Goal: Information Seeking & Learning: Learn about a topic

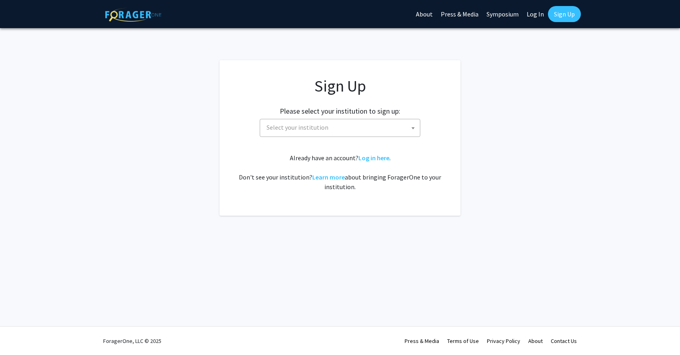
click at [312, 122] on span "Select your institution" at bounding box center [341, 127] width 157 height 16
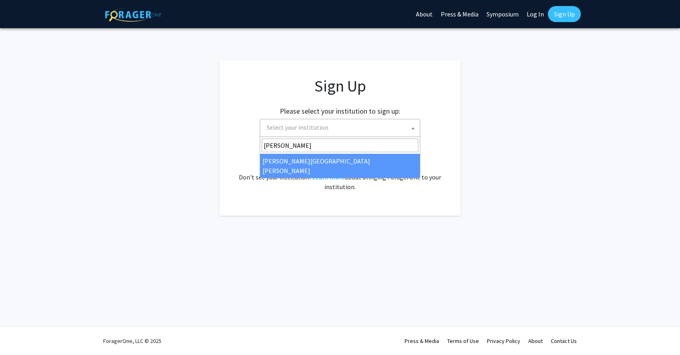
type input "[PERSON_NAME]"
select select "1"
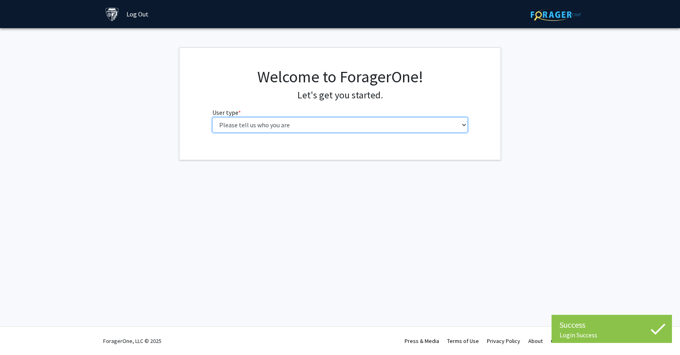
click at [258, 127] on select "Please tell us who you are Undergraduate Student Master's Student Doctoral Cand…" at bounding box center [340, 124] width 256 height 15
select select "1: undergrad"
click at [212, 117] on select "Please tell us who you are Undergraduate Student Master's Student Doctoral Cand…" at bounding box center [340, 124] width 256 height 15
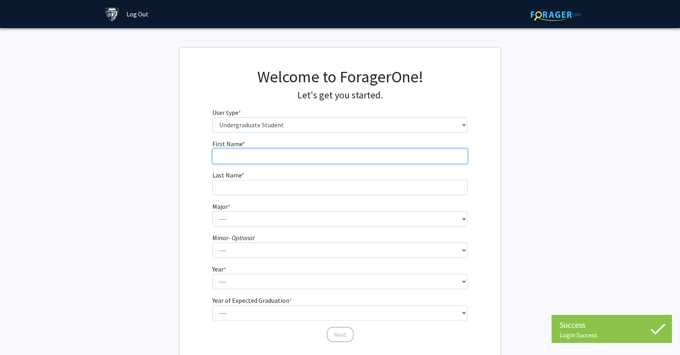
click at [228, 157] on input "First Name * required" at bounding box center [340, 155] width 256 height 15
type input "Vincent"
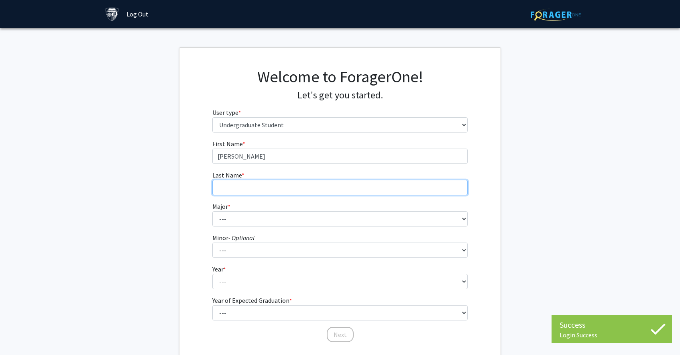
type input "Chi"
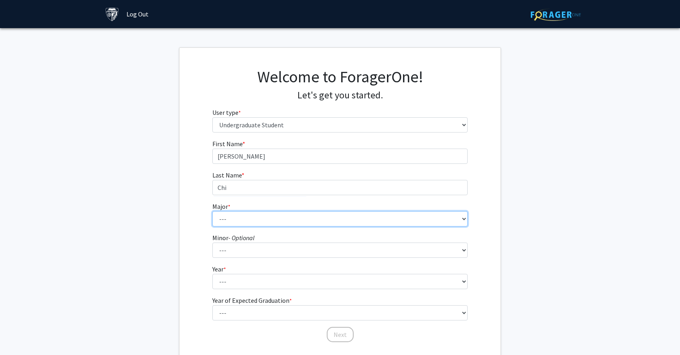
click at [244, 218] on select "--- Africana Studies Anthropology Applied Mathematics & Statistics Archaeology …" at bounding box center [340, 218] width 256 height 15
select select "15: 30"
click at [212, 211] on select "--- Africana Studies Anthropology Applied Mathematics & Statistics Archaeology …" at bounding box center [340, 218] width 256 height 15
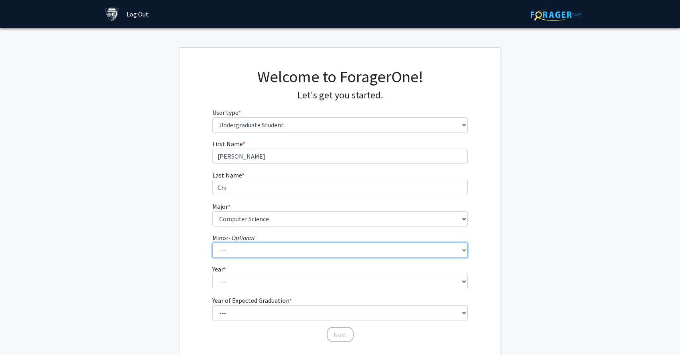
click at [228, 249] on select "--- Accounting and Financial Management Africana Studies Anthropology Applied M…" at bounding box center [340, 249] width 256 height 15
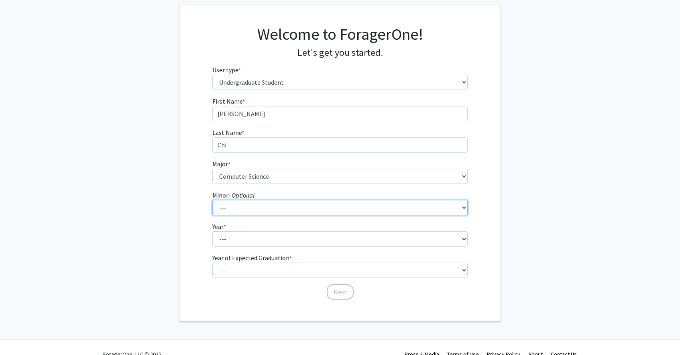
scroll to position [54, 0]
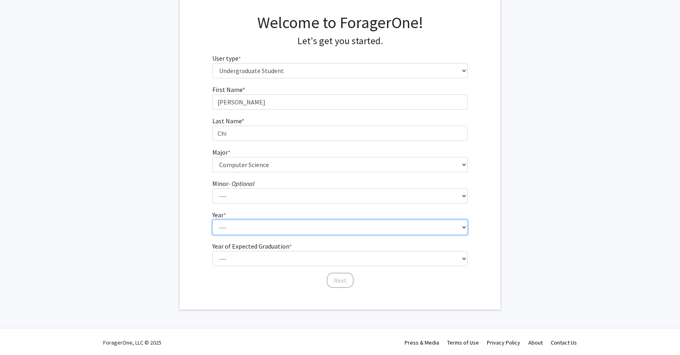
click at [236, 231] on select "--- First-year Sophomore Junior Senior Postbaccalaureate Certificate" at bounding box center [340, 227] width 256 height 15
select select "1: first-year"
click at [212, 220] on select "--- First-year Sophomore Junior Senior Postbaccalaureate Certificate" at bounding box center [340, 227] width 256 height 15
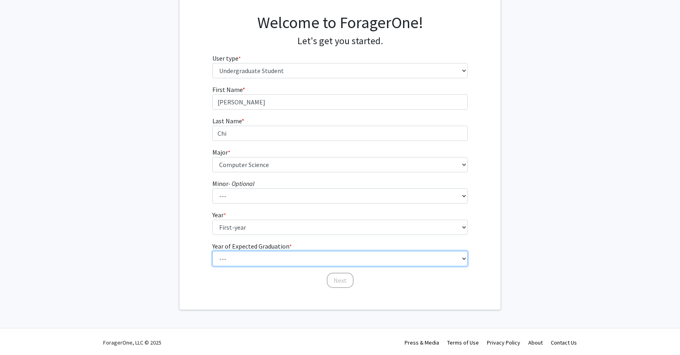
click at [232, 259] on select "--- 2025 2026 2027 2028 2029 2030 2031 2032 2033 2034" at bounding box center [340, 258] width 256 height 15
select select "5: 2029"
click at [212, 251] on select "--- 2025 2026 2027 2028 2029 2030 2031 2032 2033 2034" at bounding box center [340, 258] width 256 height 15
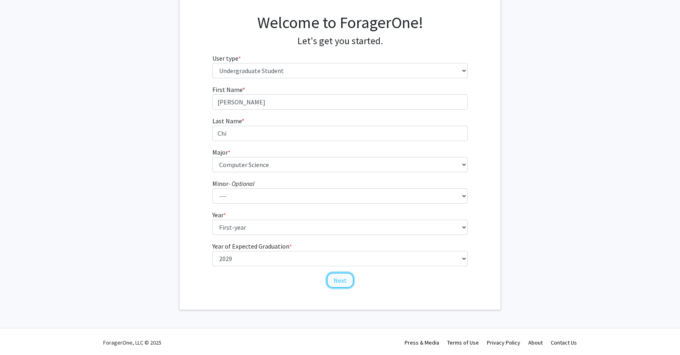
click at [344, 281] on button "Next" at bounding box center [340, 279] width 27 height 15
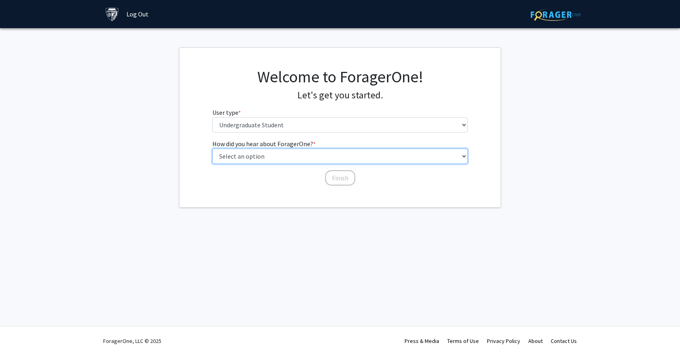
click at [272, 159] on select "Select an option Peer/student recommendation Faculty/staff recommendation Unive…" at bounding box center [340, 155] width 256 height 15
select select "3: university_website"
click at [212, 148] on select "Select an option Peer/student recommendation Faculty/staff recommendation Unive…" at bounding box center [340, 155] width 256 height 15
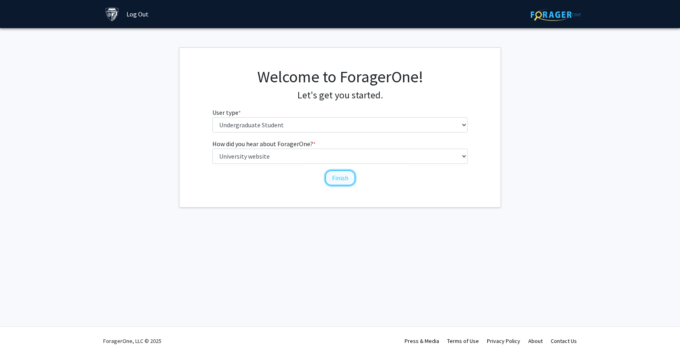
click at [338, 180] on button "Finish" at bounding box center [340, 177] width 30 height 15
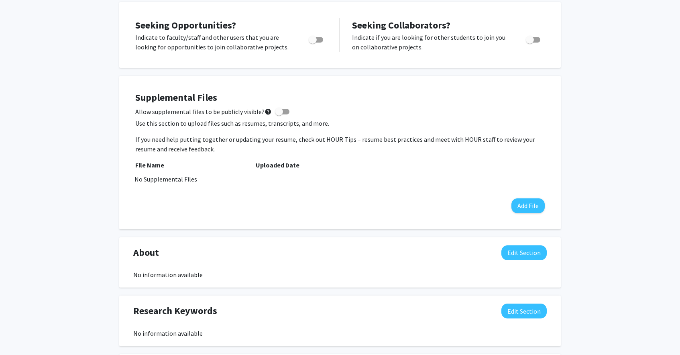
scroll to position [149, 0]
click at [533, 205] on button "Add File" at bounding box center [527, 205] width 33 height 15
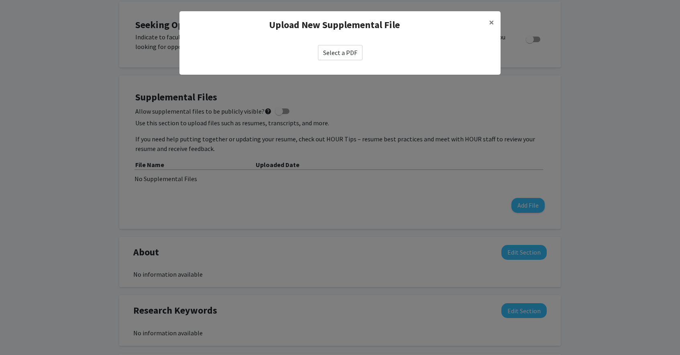
click at [331, 65] on div "Select a PDF" at bounding box center [339, 53] width 321 height 28
click at [326, 53] on label "Select a PDF" at bounding box center [340, 52] width 45 height 15
click at [0, 0] on input "Select a PDF" at bounding box center [0, 0] width 0 height 0
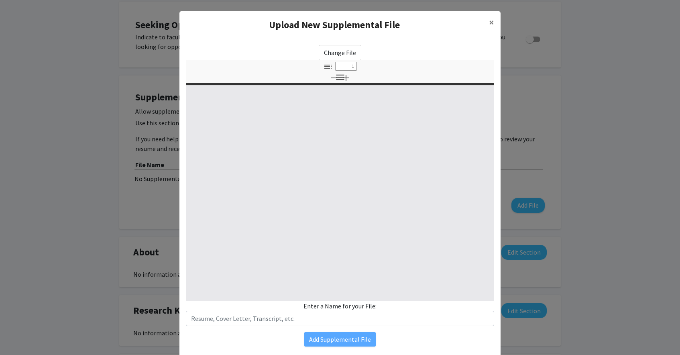
scroll to position [25, 0]
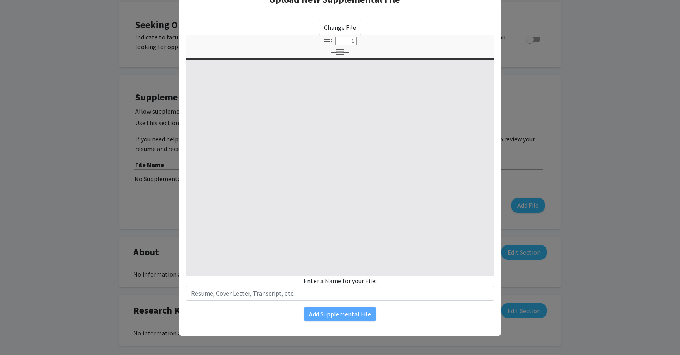
select select "custom"
type input "0"
select select "custom"
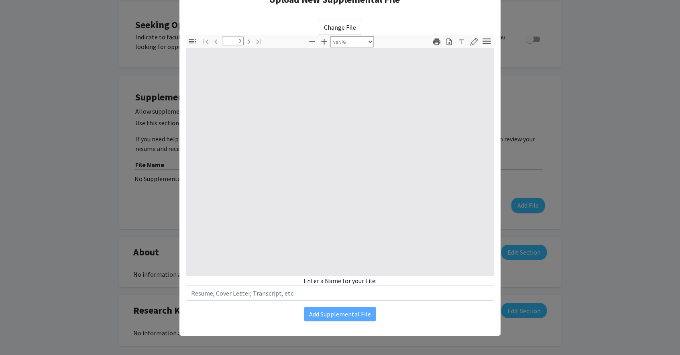
type input "1"
select select "auto"
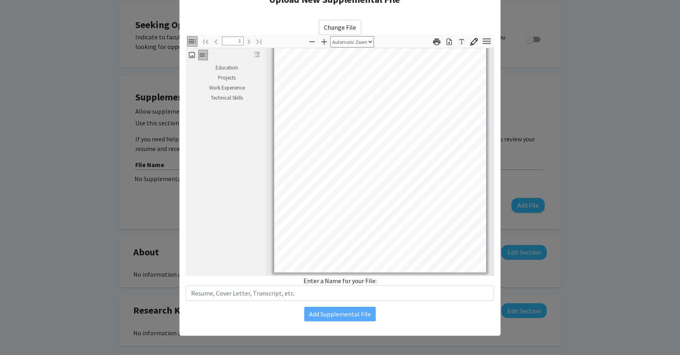
scroll to position [0, 0]
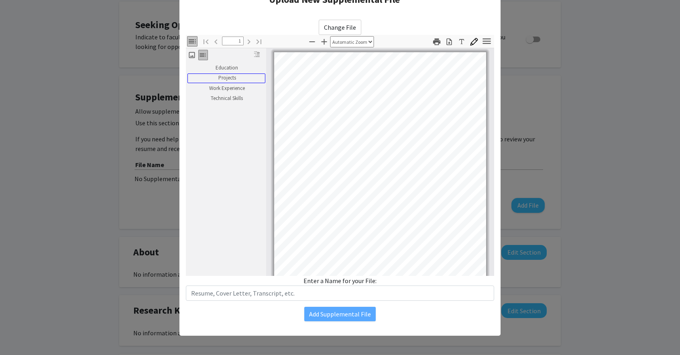
click at [227, 73] on link "Projects" at bounding box center [226, 78] width 78 height 10
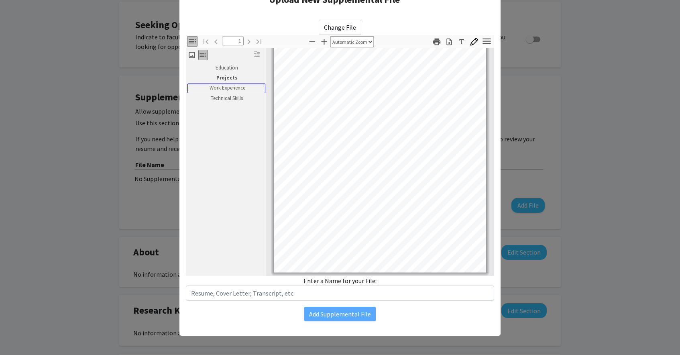
click at [227, 86] on link "Work Experience" at bounding box center [226, 88] width 78 height 10
click at [224, 101] on link "Technical Skills" at bounding box center [226, 99] width 78 height 10
click at [216, 59] on div "Thumbnails Document Outline Attachments Layers Current Outline Item" at bounding box center [226, 54] width 80 height 13
click at [218, 63] on div "Education" at bounding box center [225, 68] width 77 height 10
click at [227, 67] on link "Education" at bounding box center [226, 68] width 78 height 10
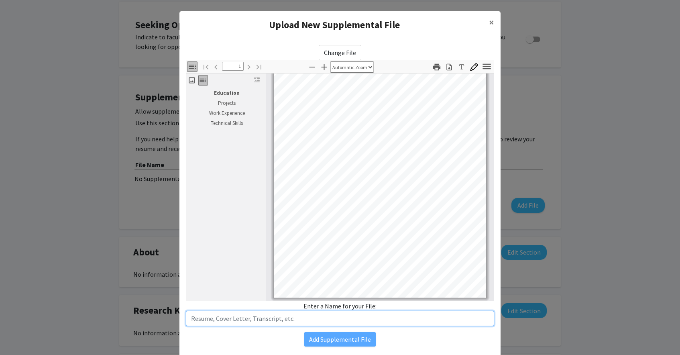
click at [269, 315] on input "text" at bounding box center [340, 318] width 308 height 15
type input "Resume"
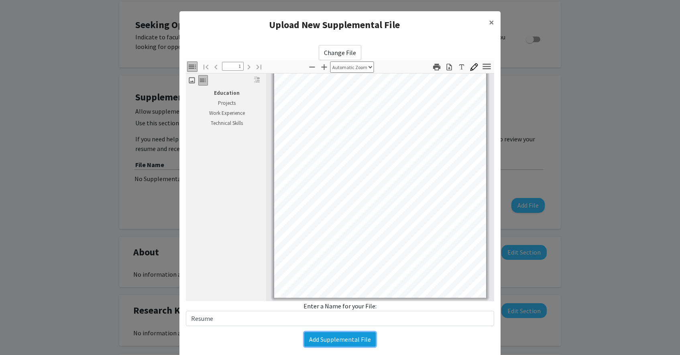
click at [325, 343] on button "Add Supplemental File" at bounding box center [339, 339] width 71 height 14
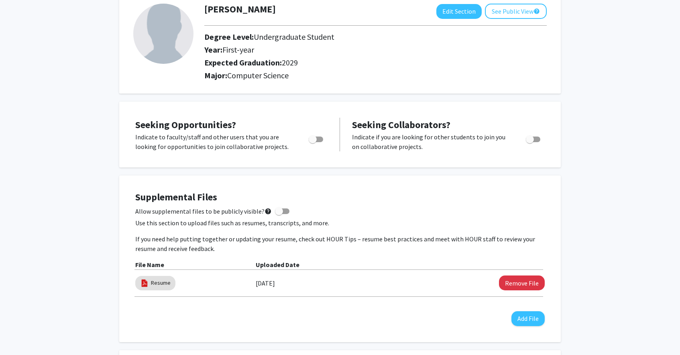
scroll to position [55, 0]
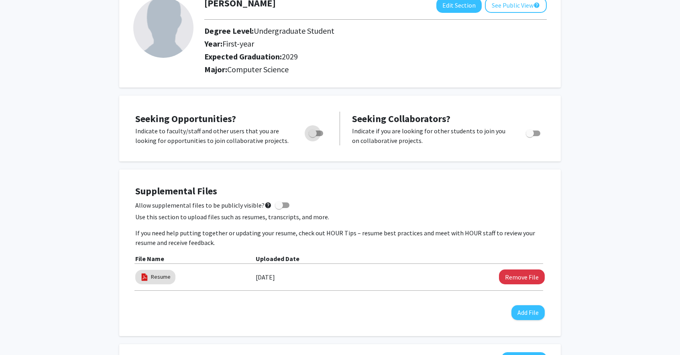
click at [311, 132] on span "Toggle" at bounding box center [313, 133] width 8 height 8
click at [312, 136] on input "Are you actively seeking opportunities?" at bounding box center [312, 136] width 0 height 0
checkbox input "true"
click at [537, 132] on span "Toggle" at bounding box center [533, 133] width 14 height 6
click at [530, 136] on input "Would you like to receive other student requests to work with you?" at bounding box center [529, 136] width 0 height 0
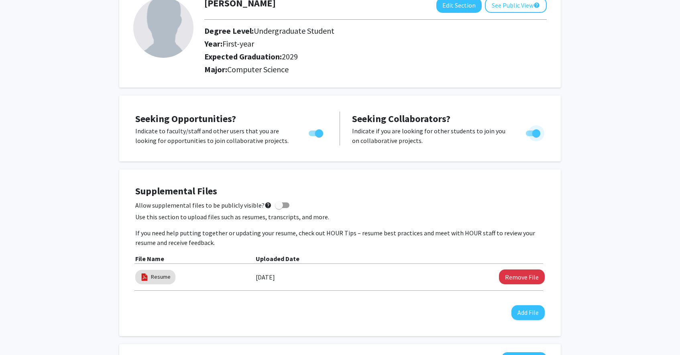
click at [532, 133] on span "Toggle" at bounding box center [536, 133] width 8 height 8
click at [530, 136] on input "Would you like to receive other student requests to work with you?" at bounding box center [529, 136] width 0 height 0
checkbox input "false"
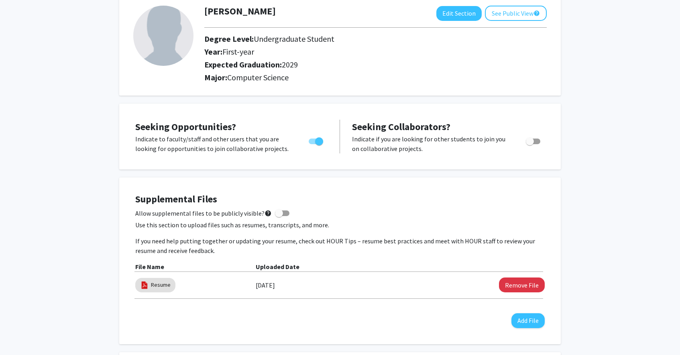
scroll to position [0, 0]
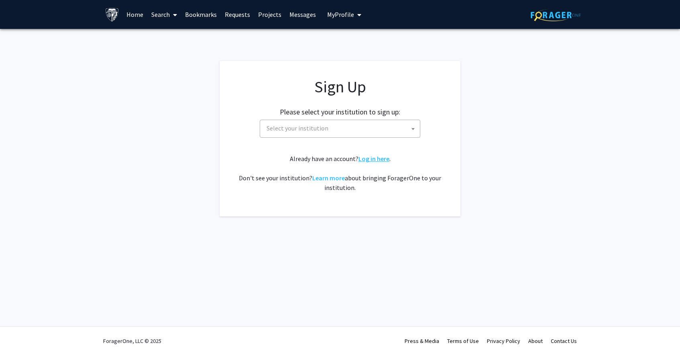
click at [366, 160] on link "Log in here" at bounding box center [373, 159] width 31 height 8
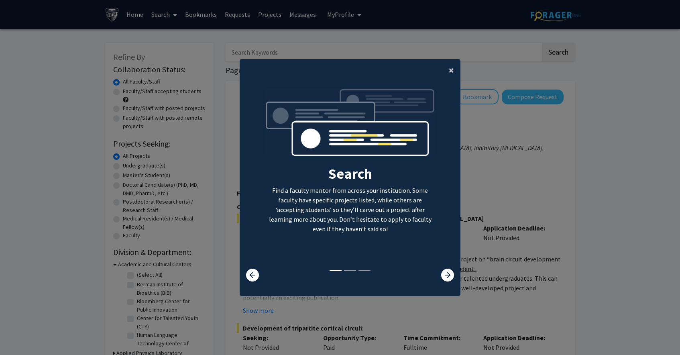
click at [450, 71] on span "×" at bounding box center [451, 70] width 5 height 12
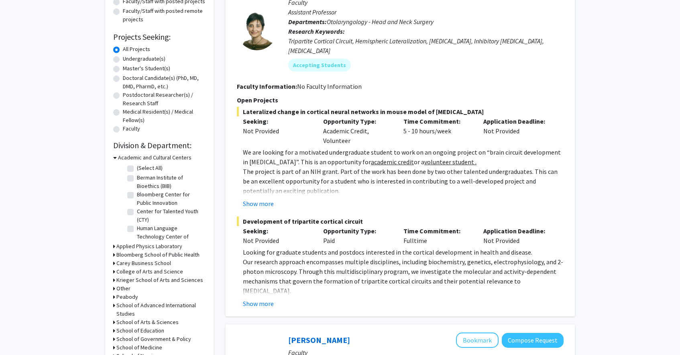
scroll to position [19, 0]
click at [128, 245] on h3 "Applied Physics Laboratory" at bounding box center [149, 246] width 66 height 8
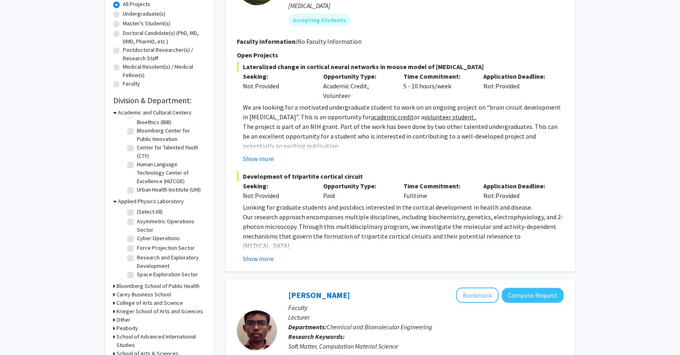
scroll to position [153, 0]
click at [137, 210] on label "(Select All)" at bounding box center [150, 211] width 26 height 8
click at [137, 210] on input "(Select All)" at bounding box center [139, 209] width 5 height 5
checkbox input "true"
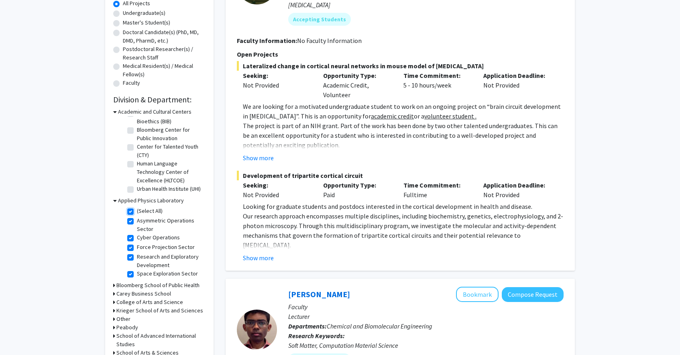
checkbox input "true"
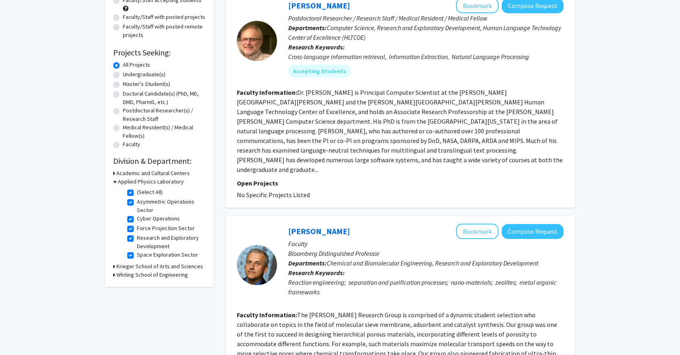
scroll to position [95, 0]
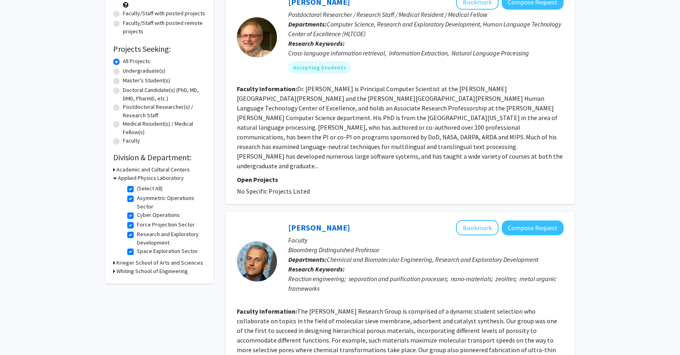
click at [121, 271] on h3 "Whiting School of Engineering" at bounding box center [151, 271] width 71 height 8
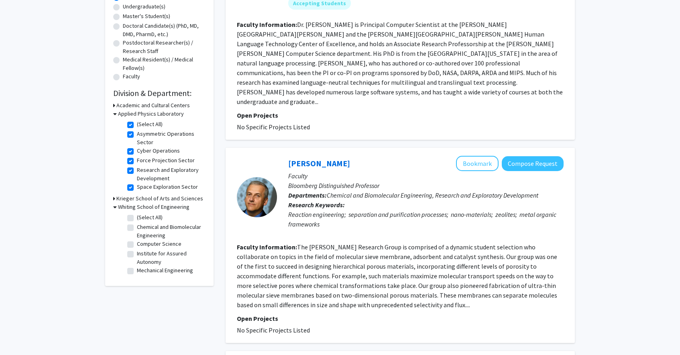
scroll to position [168, 0]
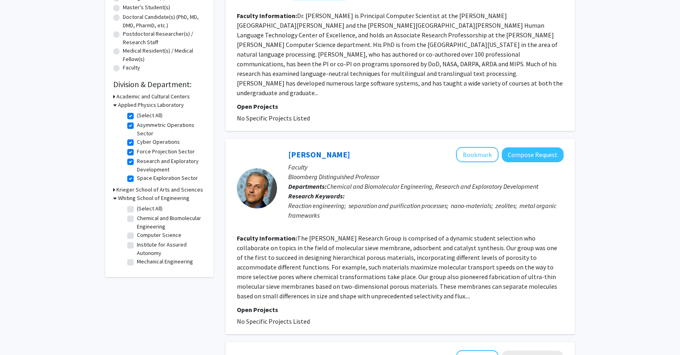
click at [137, 235] on label "Computer Science" at bounding box center [159, 235] width 45 height 8
click at [137, 235] on input "Computer Science" at bounding box center [139, 233] width 5 height 5
checkbox input "true"
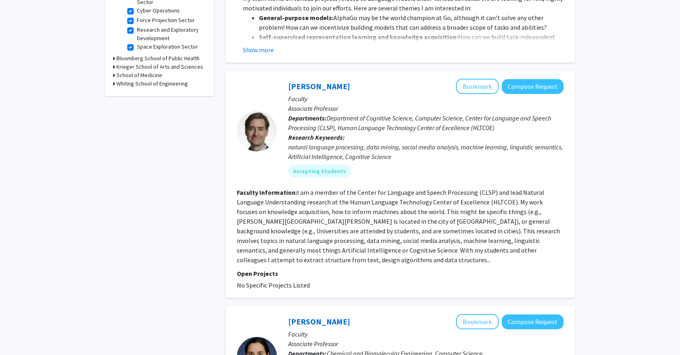
scroll to position [299, 0]
click at [129, 83] on h3 "Whiting School of Engineering" at bounding box center [151, 83] width 71 height 8
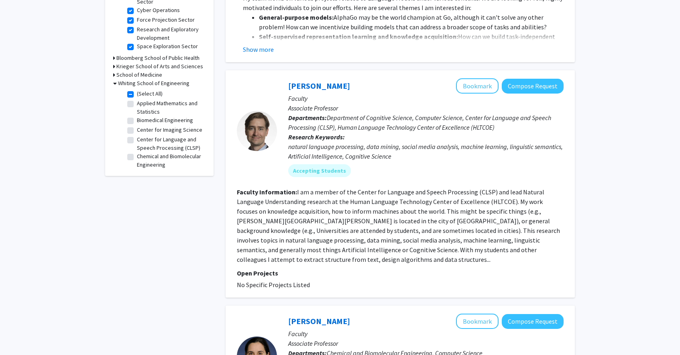
click at [137, 95] on label "(Select All)" at bounding box center [150, 93] width 26 height 8
click at [137, 95] on input "(Select All)" at bounding box center [139, 91] width 5 height 5
checkbox input "false"
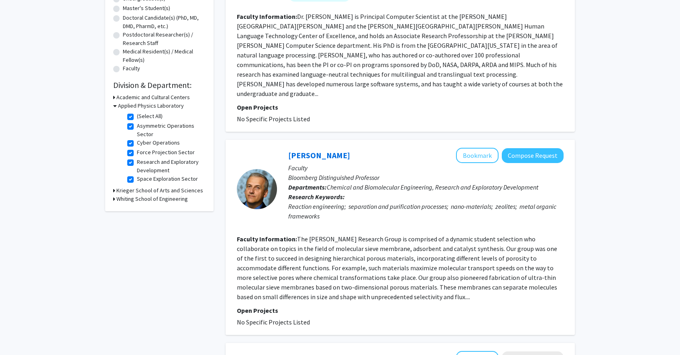
click at [136, 200] on h3 "Whiting School of Engineering" at bounding box center [151, 199] width 71 height 8
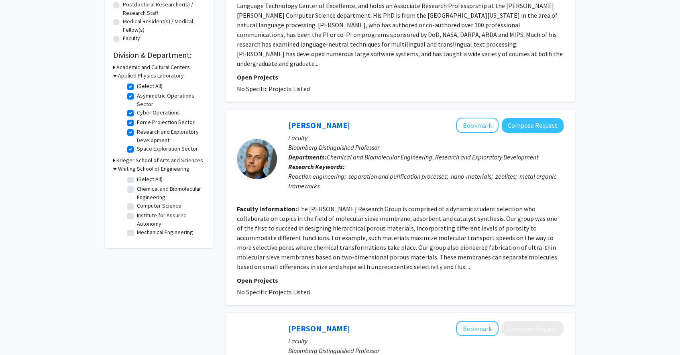
scroll to position [203, 0]
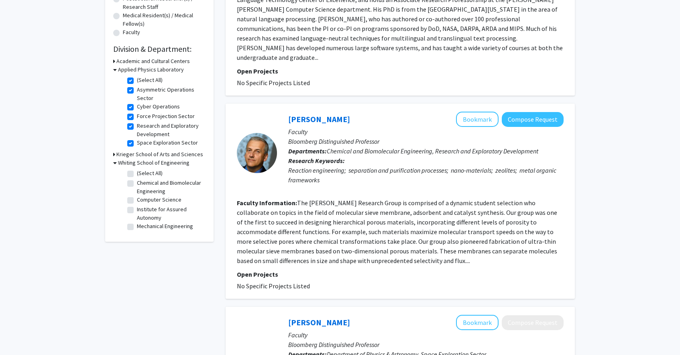
click at [149, 199] on label "Computer Science" at bounding box center [159, 199] width 45 height 8
click at [142, 199] on input "Computer Science" at bounding box center [139, 197] width 5 height 5
checkbox input "true"
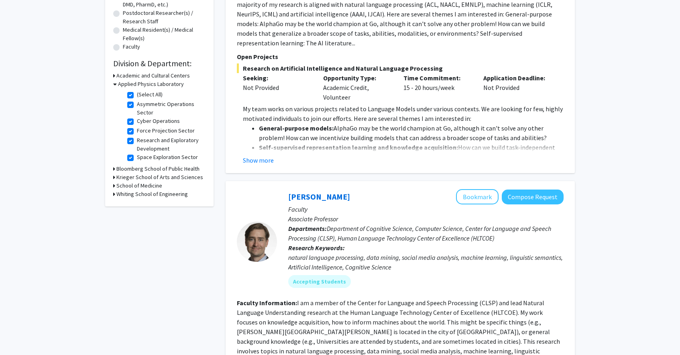
scroll to position [188, 0]
click at [142, 197] on h3 "Whiting School of Engineering" at bounding box center [151, 195] width 71 height 8
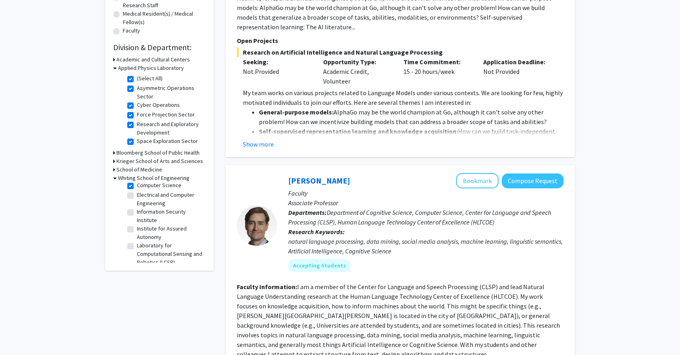
scroll to position [83, 0]
click at [137, 210] on label "Information Security Institute" at bounding box center [170, 215] width 67 height 17
click at [137, 210] on input "Information Security Institute" at bounding box center [139, 209] width 5 height 5
checkbox input "true"
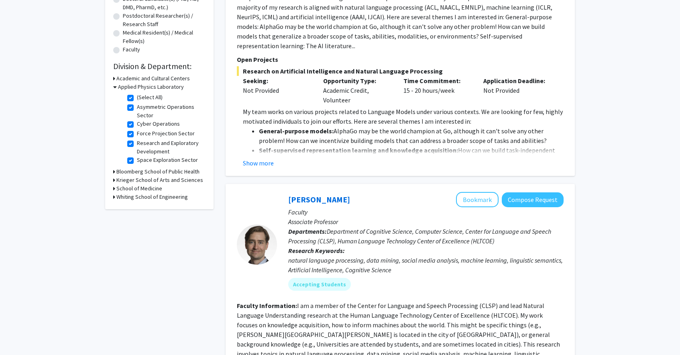
scroll to position [183, 0]
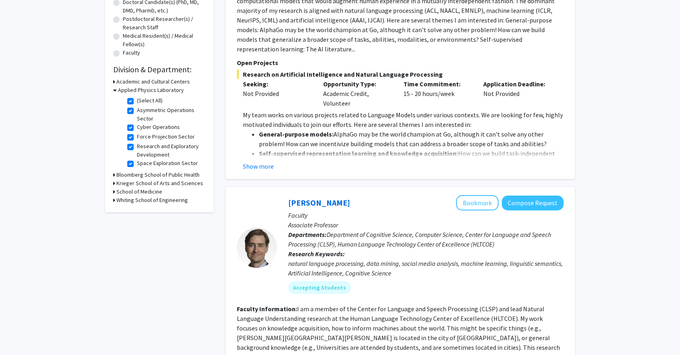
click at [130, 199] on h3 "Whiting School of Engineering" at bounding box center [151, 200] width 71 height 8
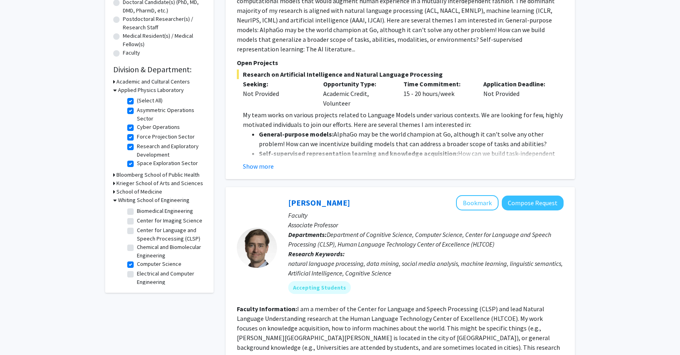
scroll to position [24, 0]
click at [137, 232] on label "Center for Language and Speech Processing (CLSP)" at bounding box center [170, 236] width 67 height 17
click at [137, 232] on input "Center for Language and Speech Processing (CLSP)" at bounding box center [139, 230] width 5 height 5
checkbox input "true"
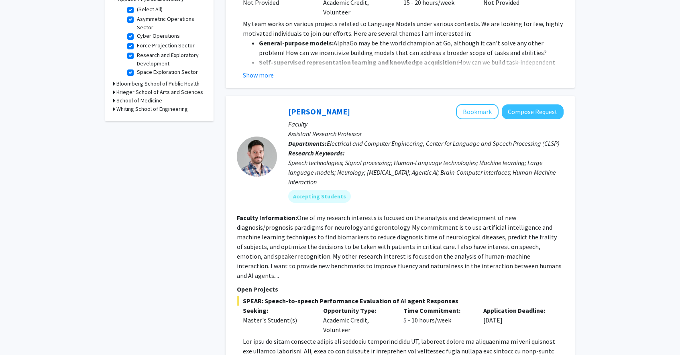
scroll to position [264, 0]
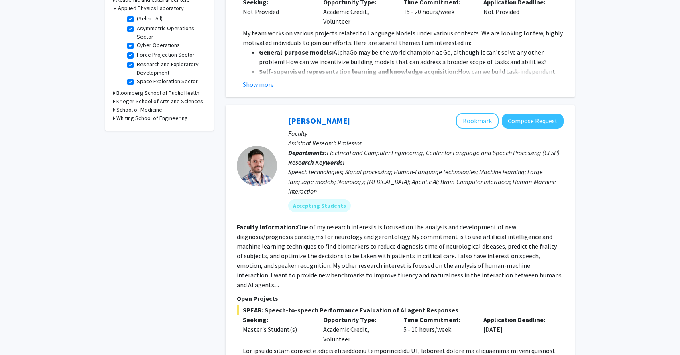
click at [137, 120] on h3 "Whiting School of Engineering" at bounding box center [151, 118] width 71 height 8
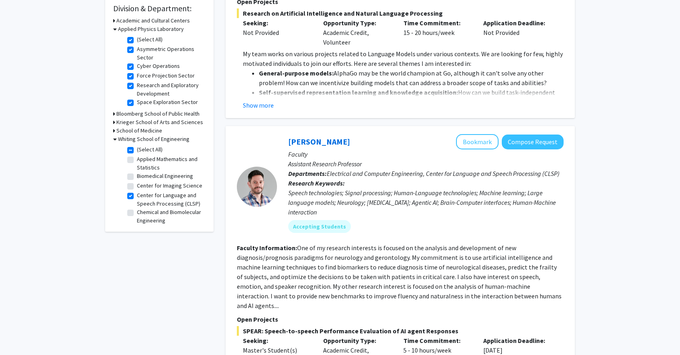
scroll to position [0, 0]
click at [143, 157] on label "Applied Mathematics and Statistics" at bounding box center [170, 158] width 67 height 17
click at [142, 155] on input "Applied Mathematics and Statistics" at bounding box center [139, 152] width 5 height 5
checkbox input "true"
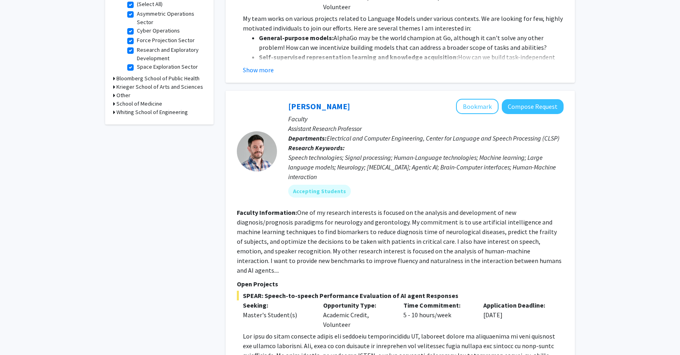
click at [143, 114] on h3 "Whiting School of Engineering" at bounding box center [151, 112] width 71 height 8
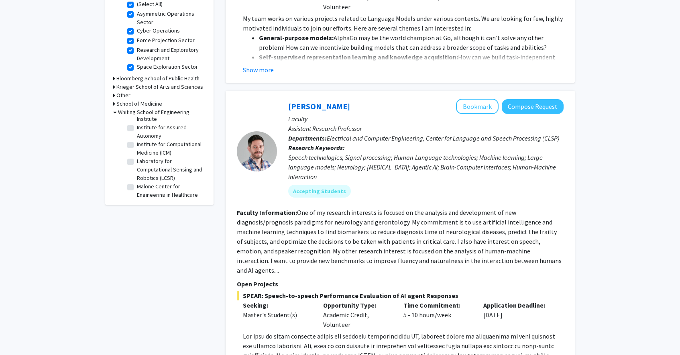
scroll to position [176, 0]
click at [148, 156] on label "Laboratory for Computational Sensing and Robotics (LCSR)" at bounding box center [170, 154] width 67 height 25
click at [142, 148] on input "Laboratory for Computational Sensing and Robotics (LCSR)" at bounding box center [139, 144] width 5 height 5
checkbox input "true"
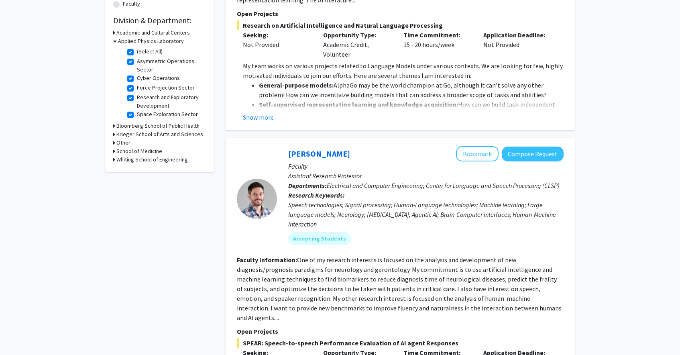
scroll to position [241, 0]
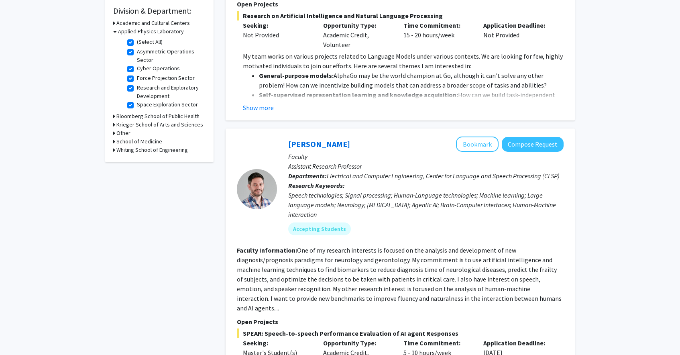
click at [137, 152] on h3 "Whiting School of Engineering" at bounding box center [151, 150] width 71 height 8
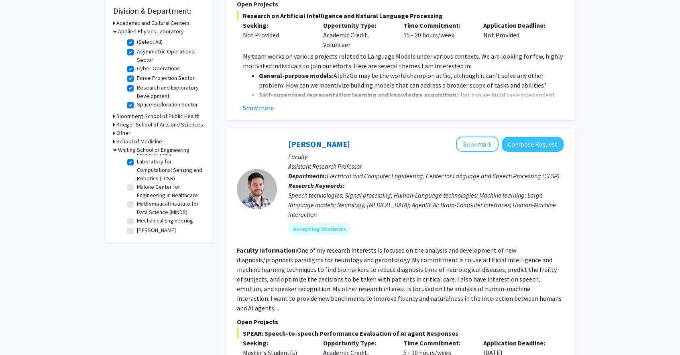
scroll to position [209, 0]
click at [144, 195] on label "Mathematical Institute for Data Science (MINDS)" at bounding box center [170, 197] width 67 height 17
click at [142, 194] on input "Mathematical Institute for Data Science (MINDS)" at bounding box center [139, 191] width 5 height 5
checkbox input "true"
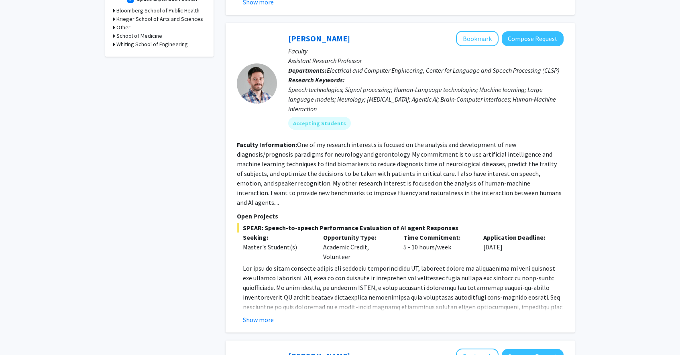
click at [144, 45] on h3 "Whiting School of Engineering" at bounding box center [151, 44] width 71 height 8
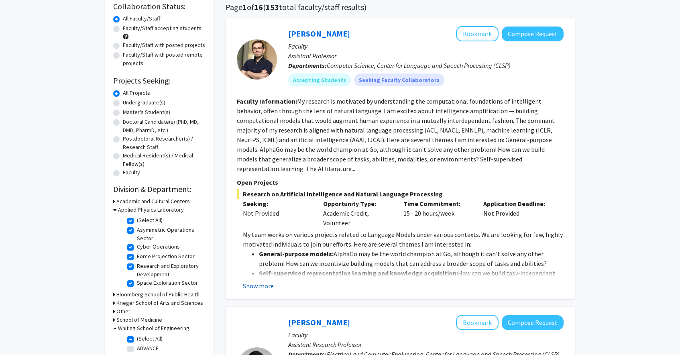
click at [258, 281] on button "Show more" at bounding box center [258, 286] width 31 height 10
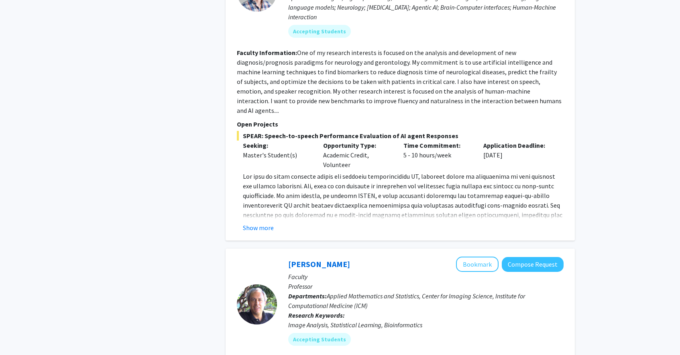
scroll to position [552, 0]
